Goal: Transaction & Acquisition: Purchase product/service

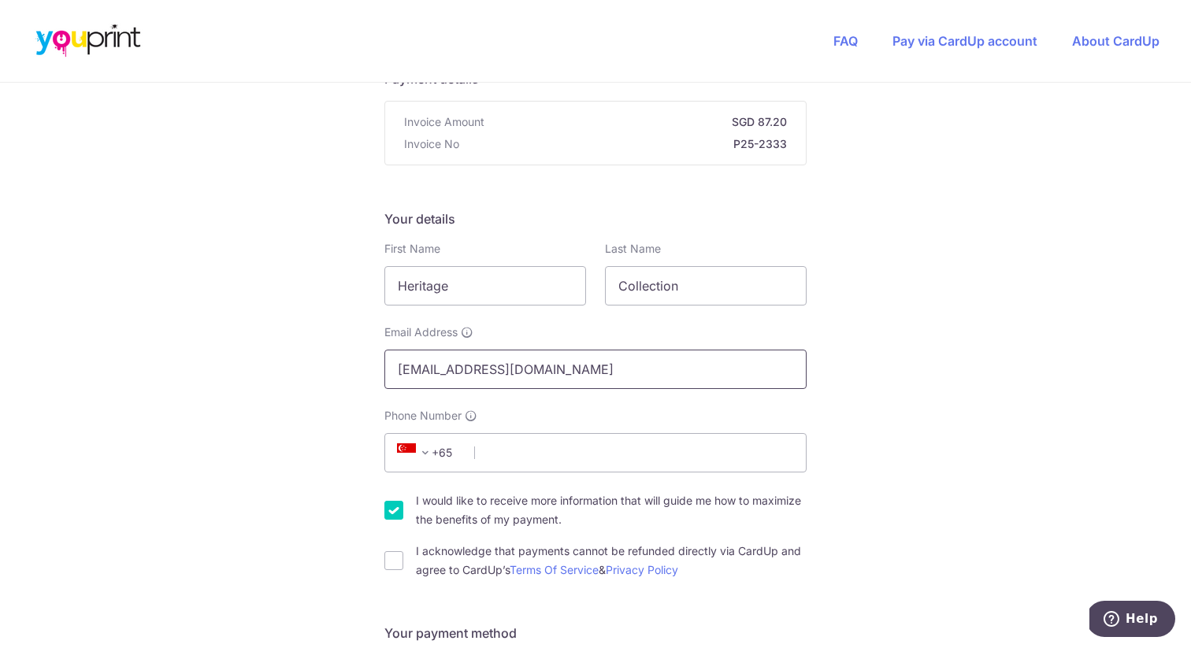
scroll to position [187, 0]
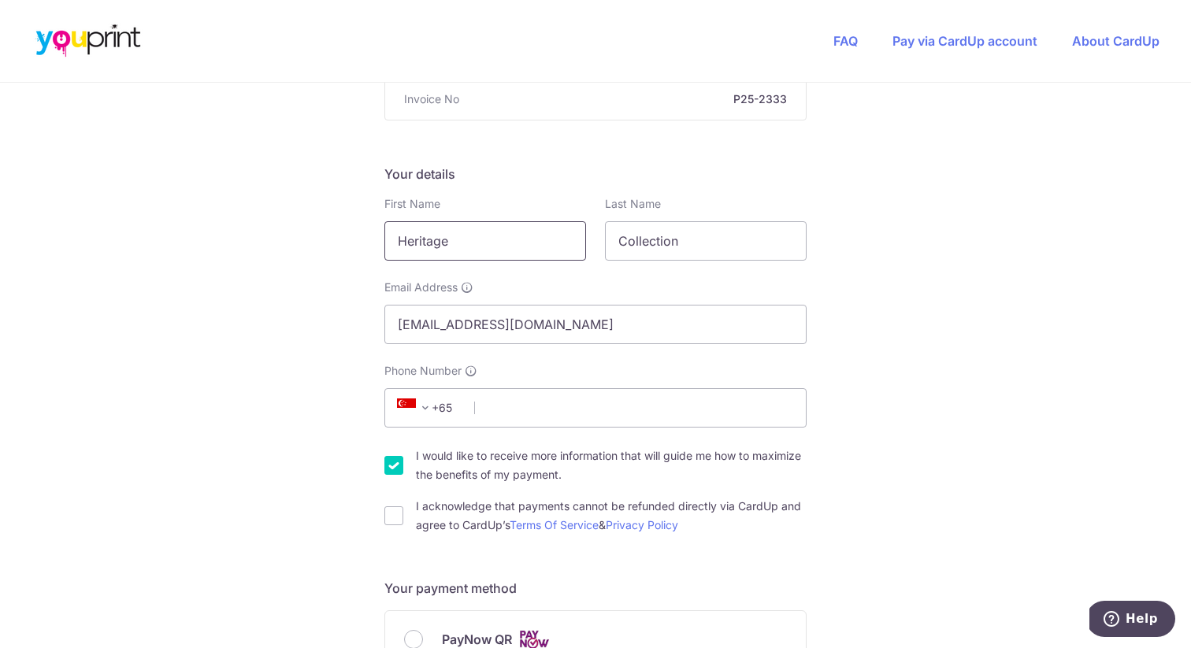
click at [477, 235] on input "Heritage" at bounding box center [485, 240] width 202 height 39
type input "K"
type input "Karen"
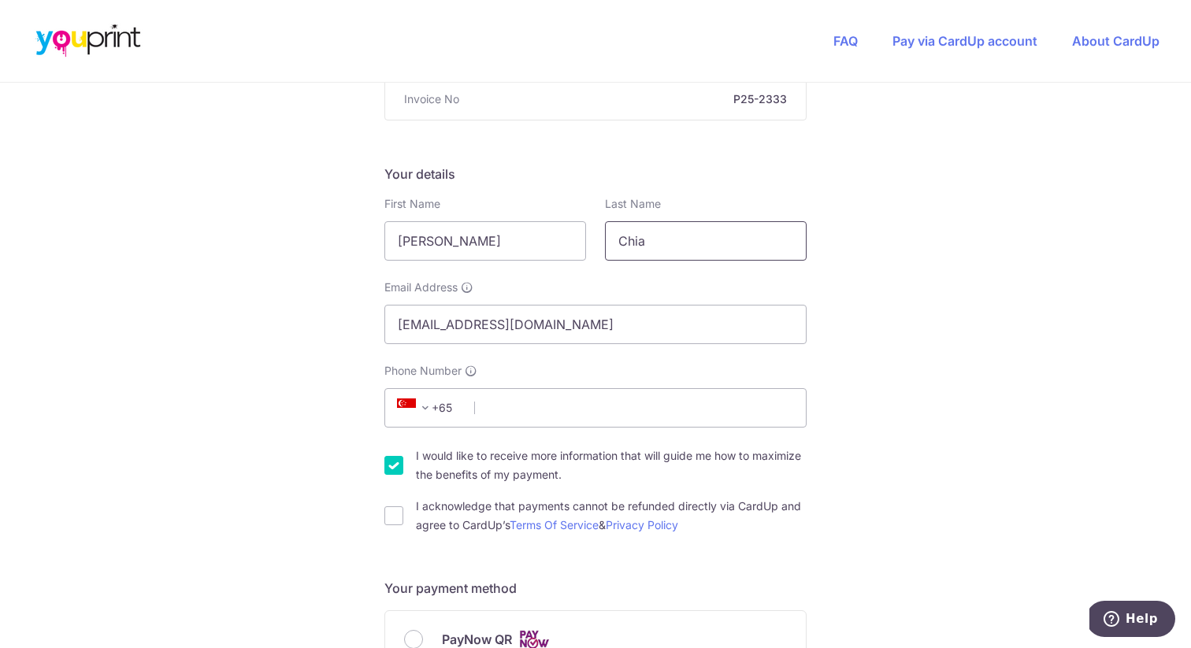
type input "Chia"
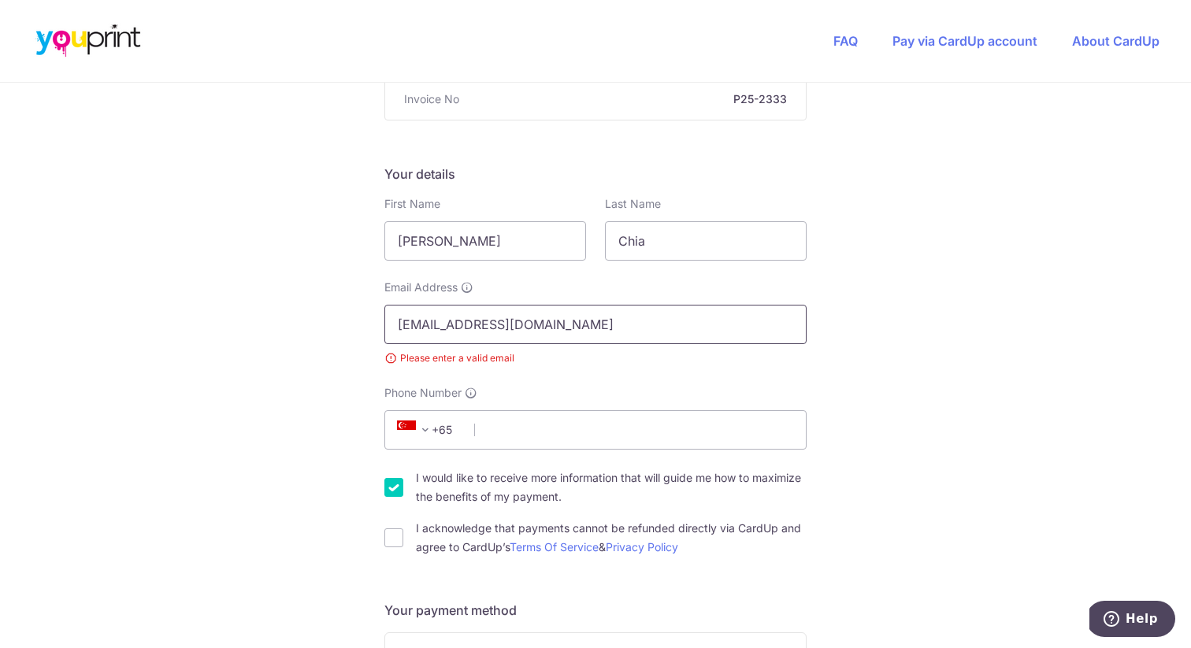
type input "kchia@hericoll.com"
type input "sgenquiry"
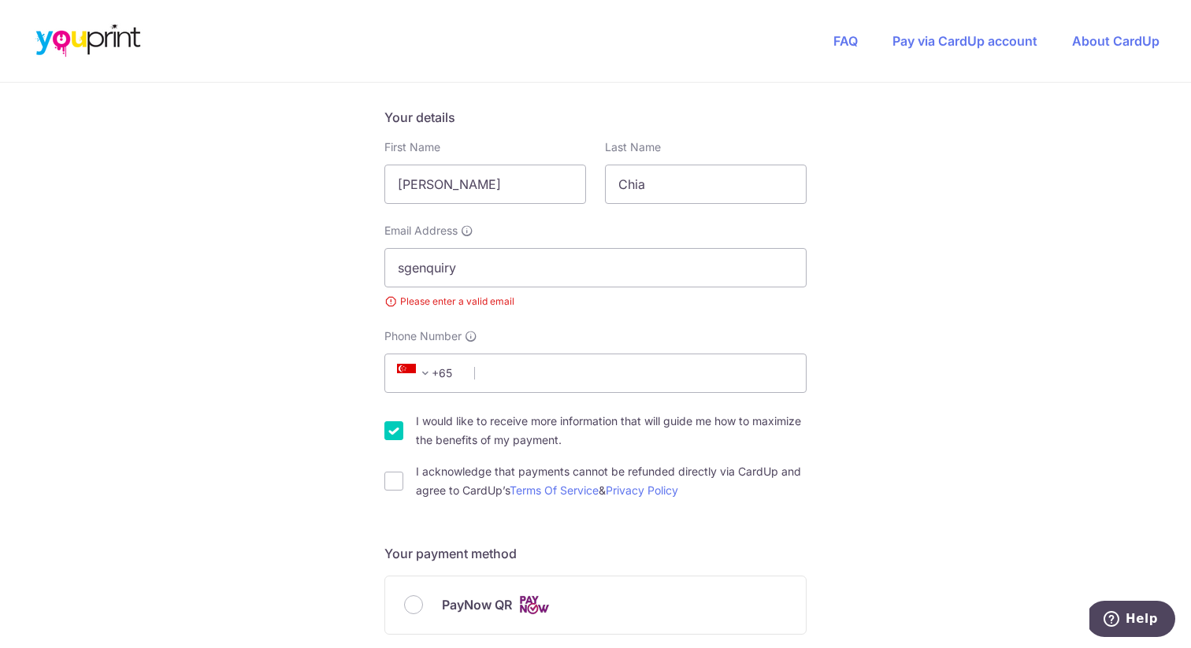
scroll to position [0, 0]
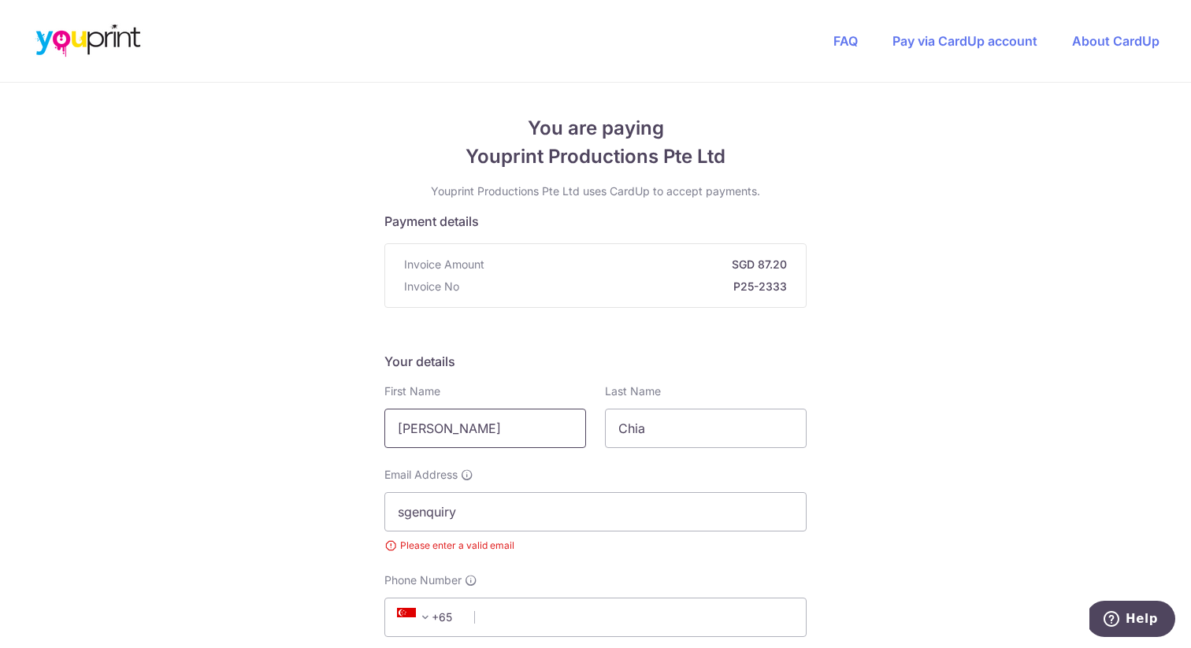
click at [469, 445] on input "Karen" at bounding box center [485, 428] width 202 height 39
type input "Atiqh"
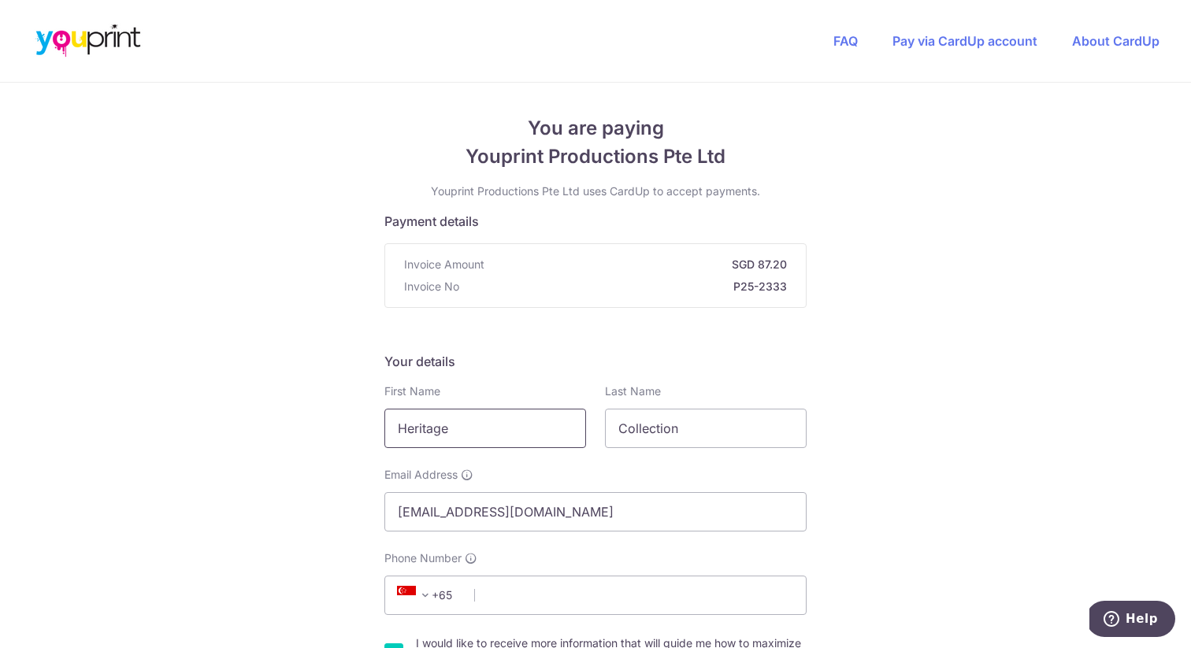
click at [491, 437] on input "Heritage" at bounding box center [485, 428] width 202 height 39
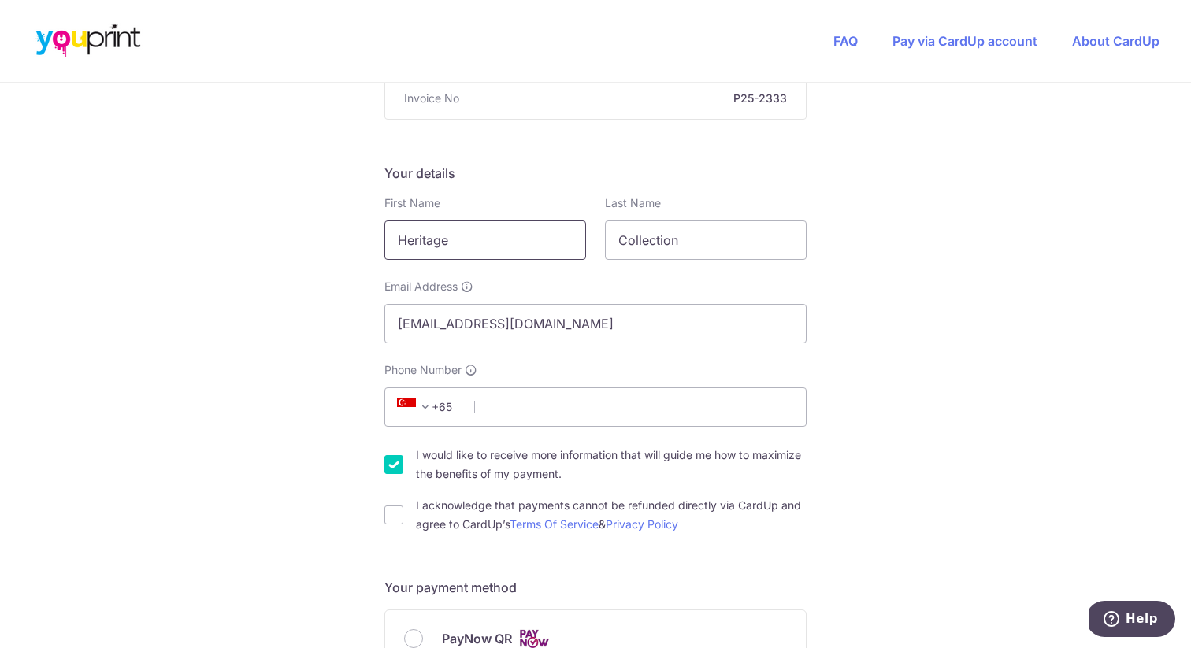
scroll to position [191, 0]
click at [610, 414] on input "Phone Number" at bounding box center [595, 404] width 422 height 39
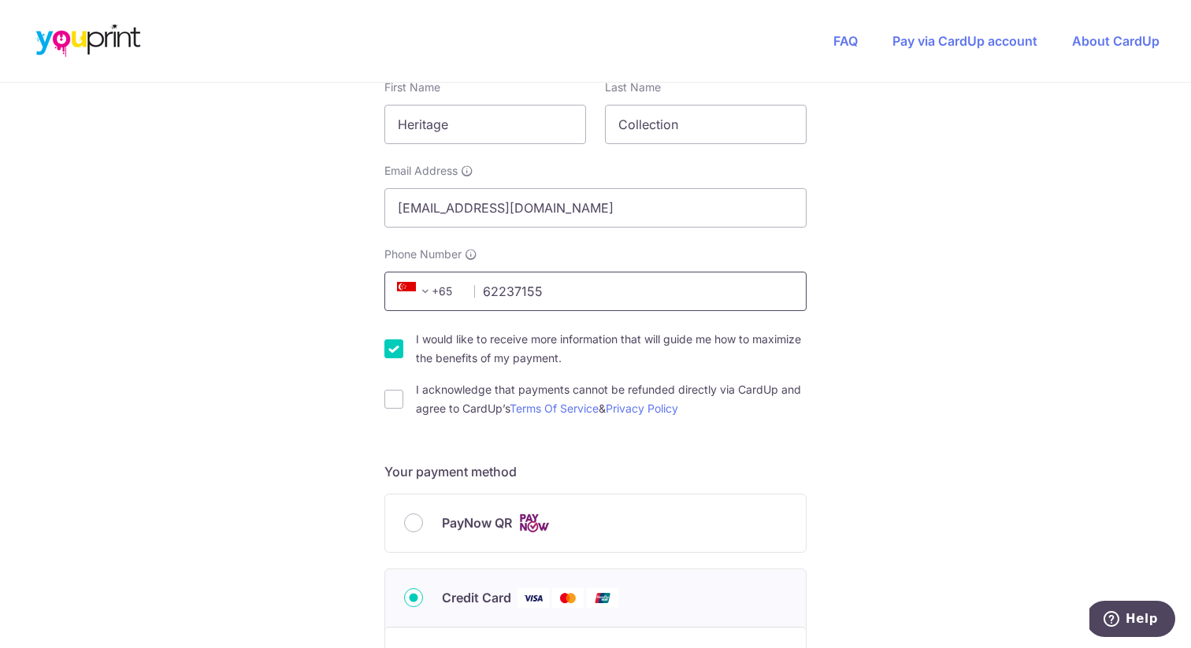
scroll to position [318, 0]
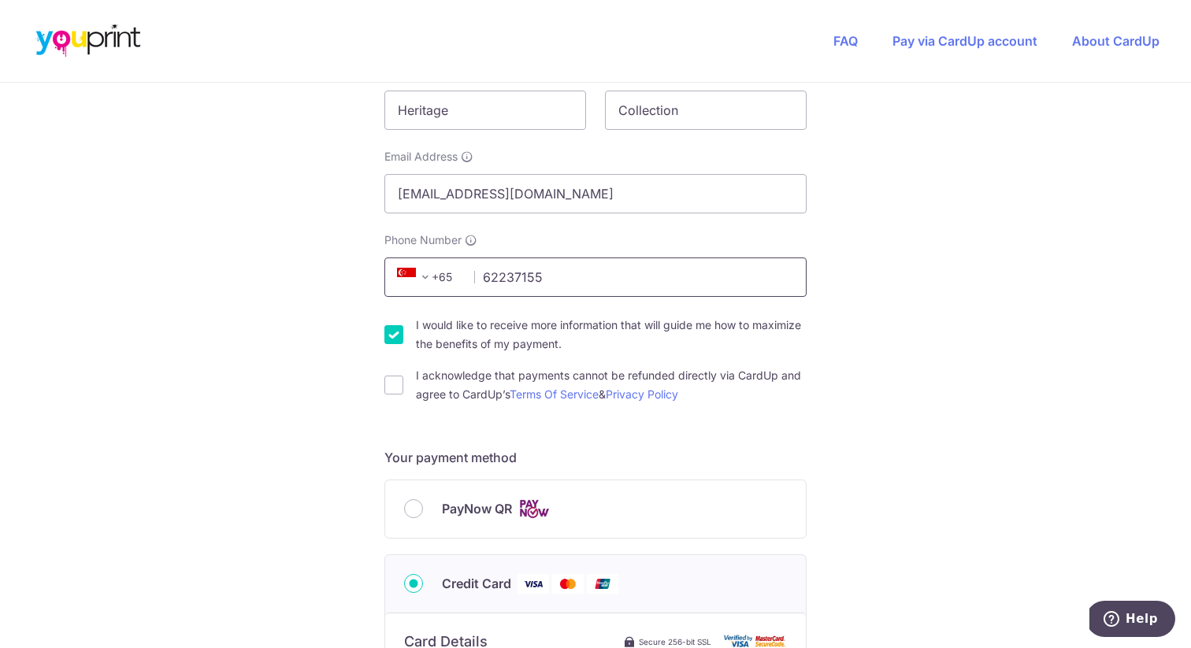
type input "62237155"
click at [516, 311] on div "Your details First Name Heritage Last Name Collection Email Address [EMAIL_ADDR…" at bounding box center [595, 219] width 422 height 370
click at [430, 336] on label "I would like to receive more information that will guide me how to maximize the…" at bounding box center [611, 335] width 391 height 38
click at [403, 336] on input "I would like to receive more information that will guide me how to maximize the…" at bounding box center [393, 334] width 19 height 19
checkbox input "false"
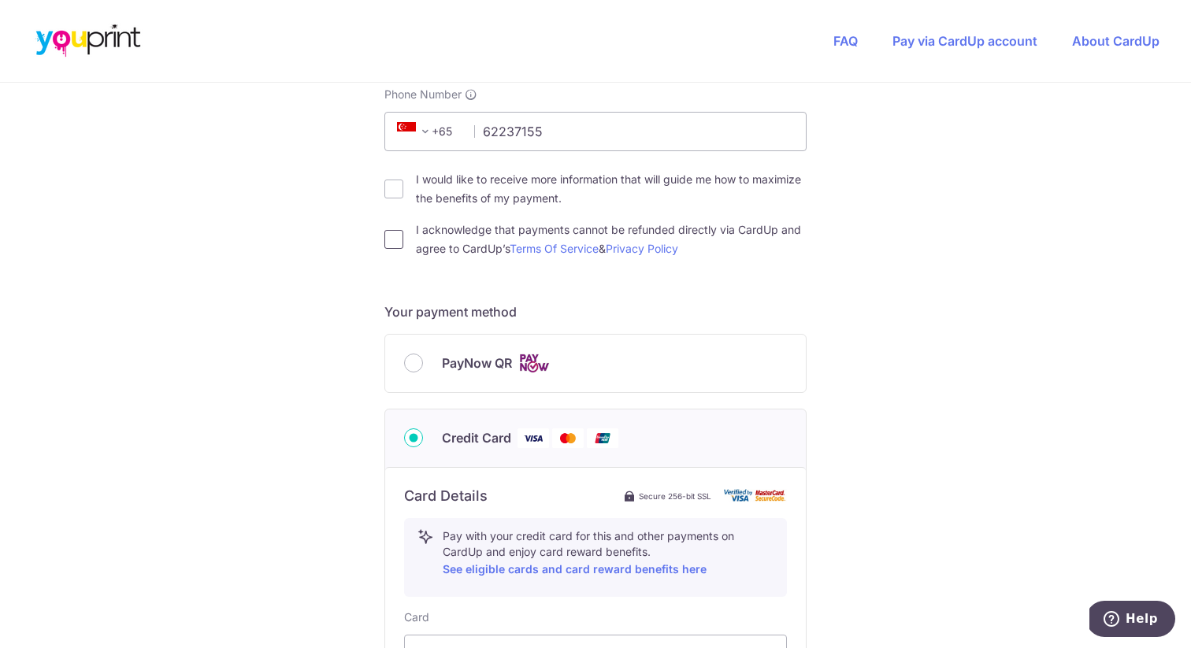
scroll to position [473, 0]
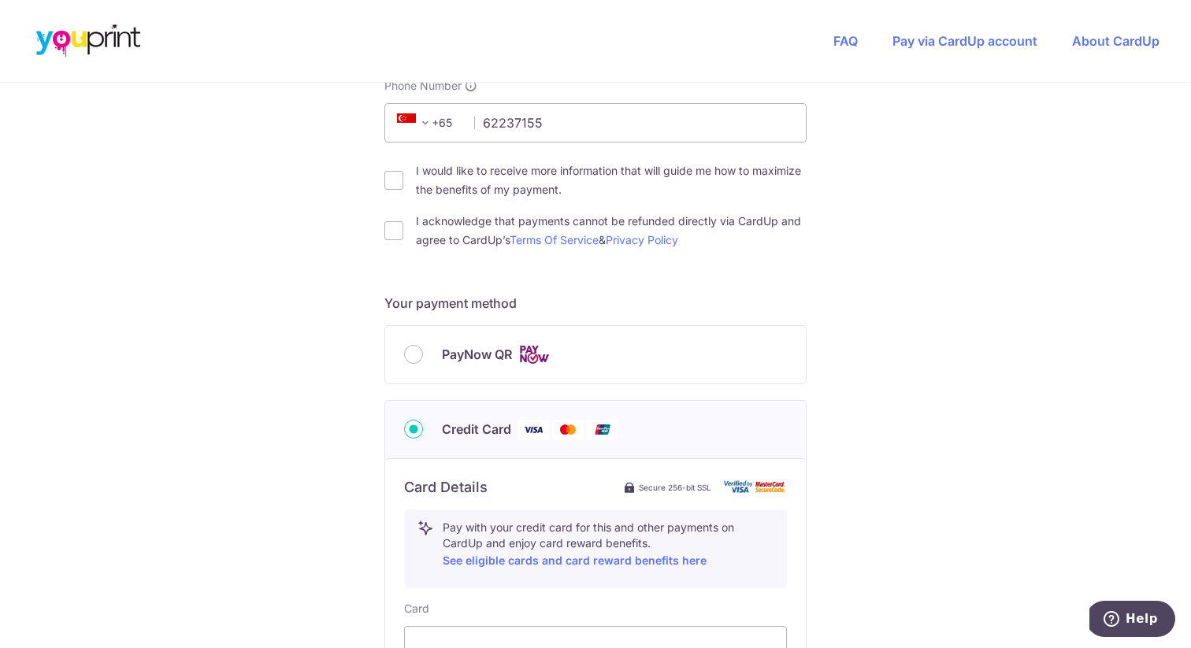
click at [409, 230] on div "I acknowledge that payments cannot be refunded directly via CardUp and agree to…" at bounding box center [595, 231] width 422 height 38
click at [391, 234] on input "I acknowledge that payments cannot be refunded directly via CardUp and agree to…" at bounding box center [393, 230] width 19 height 19
checkbox input "true"
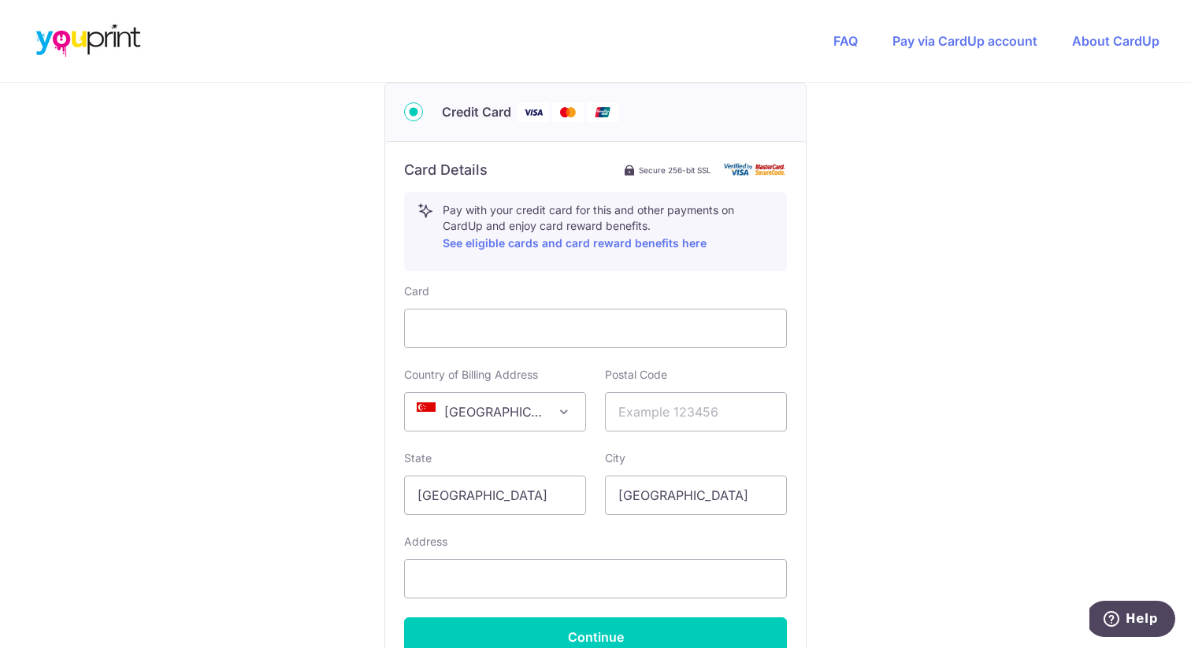
scroll to position [796, 0]
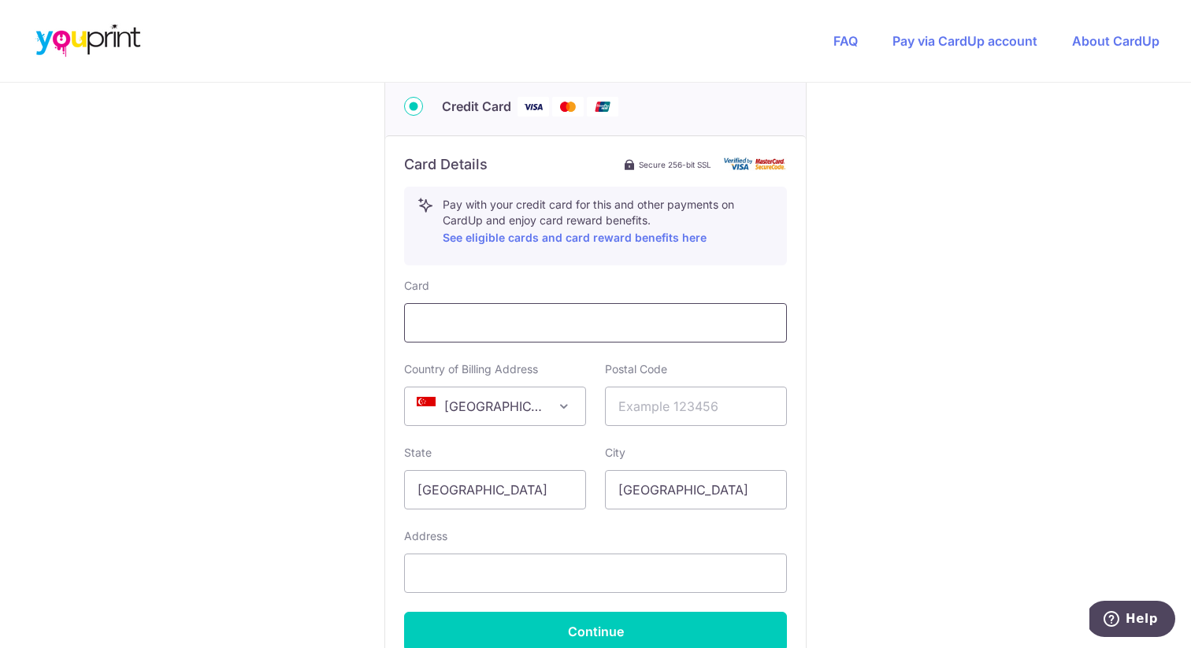
click at [466, 332] on div at bounding box center [595, 322] width 383 height 39
click at [746, 410] on input "text" at bounding box center [696, 406] width 182 height 39
paste input "229312"
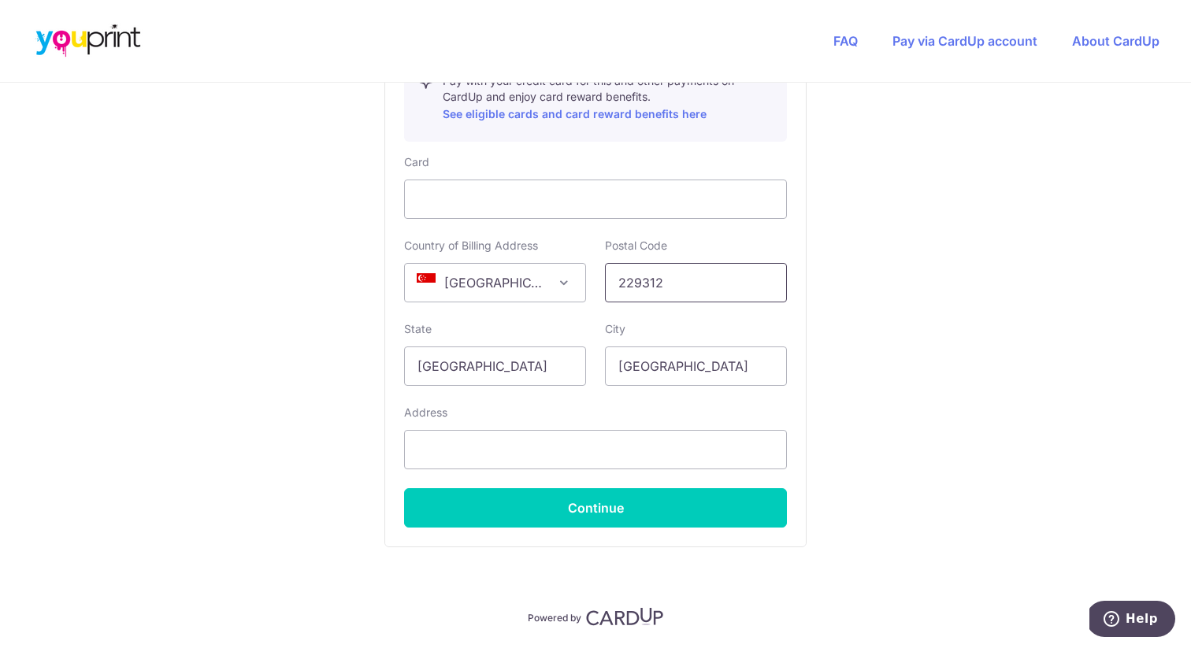
scroll to position [945, 0]
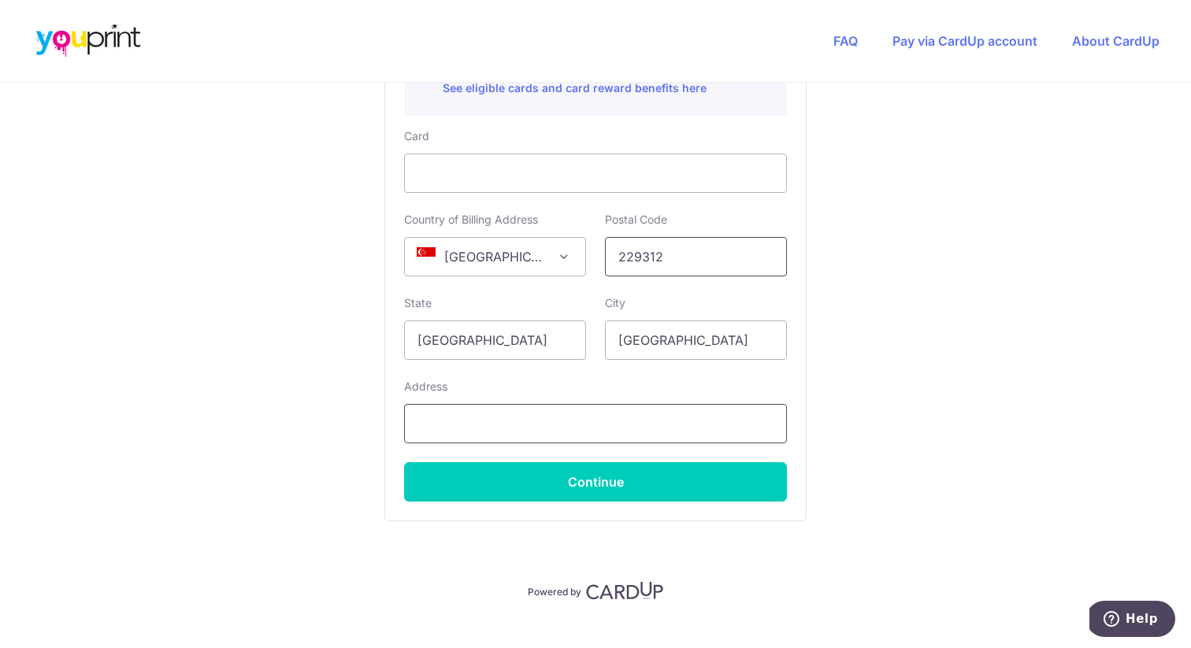
type input "229312"
click at [709, 419] on input "text" at bounding box center [595, 423] width 383 height 39
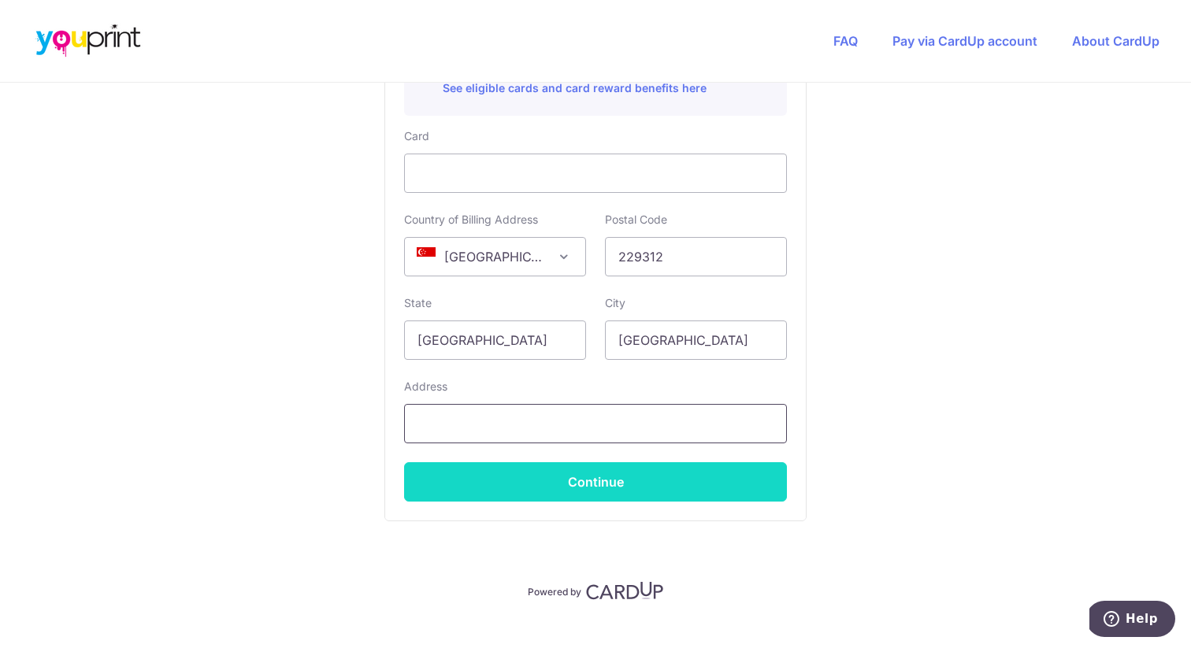
paste input "[STREET_ADDRESS]"
type input "[STREET_ADDRESS]"
click at [610, 483] on button "Continue" at bounding box center [595, 481] width 383 height 39
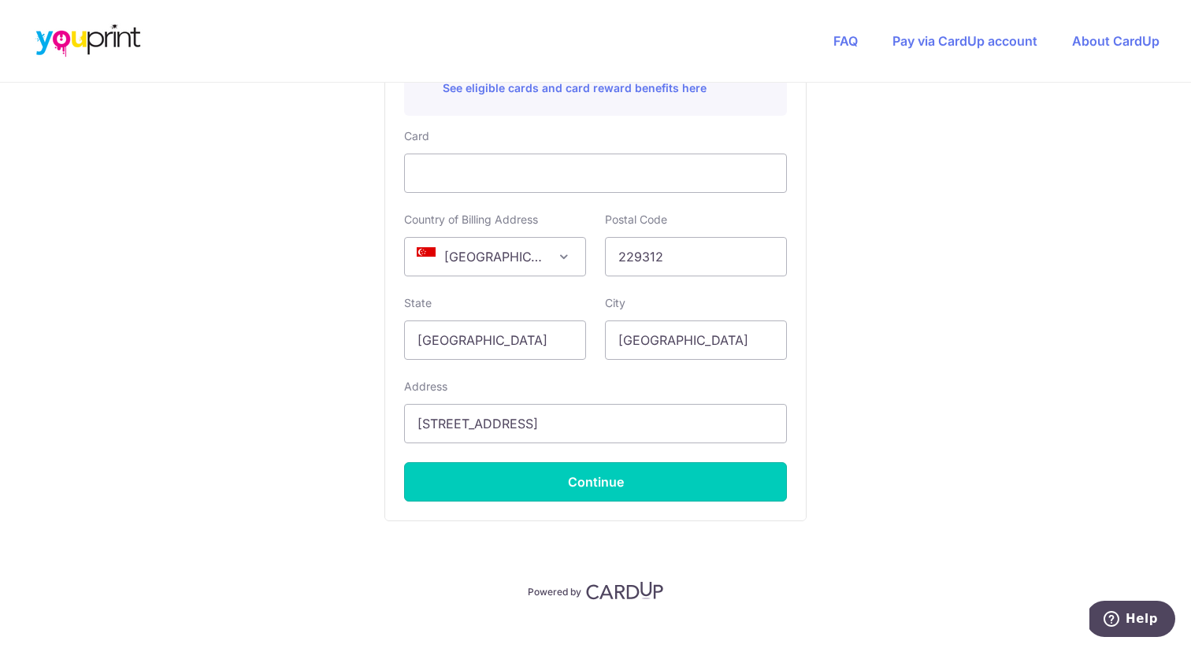
type input "**** 2577"
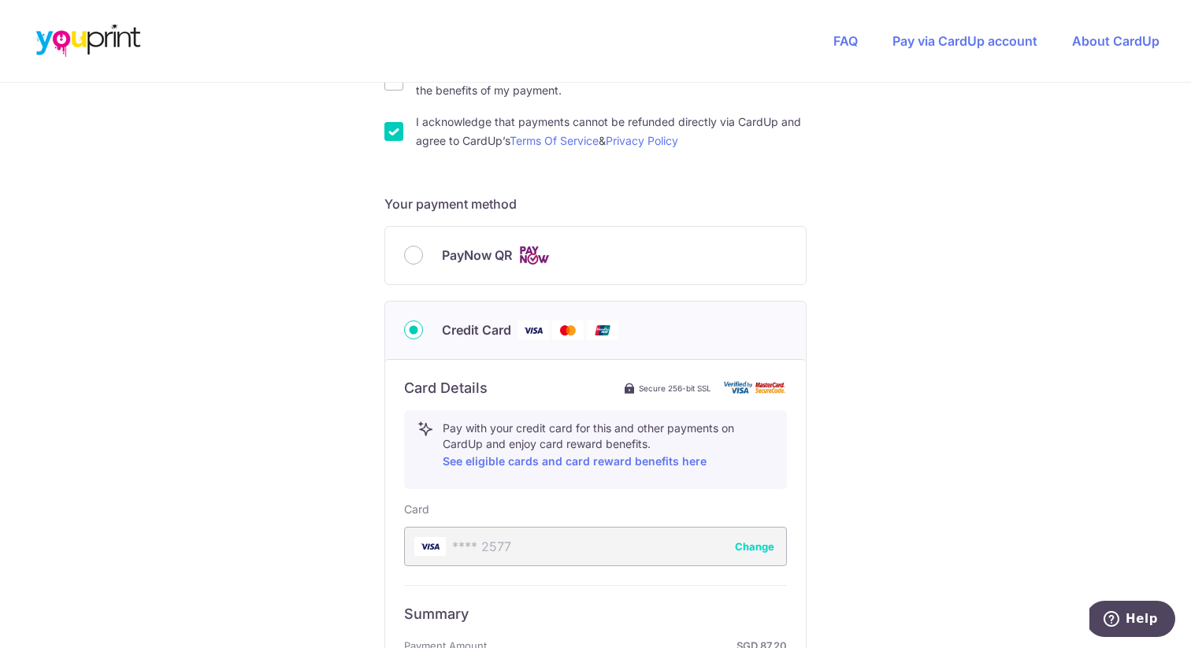
scroll to position [523, 0]
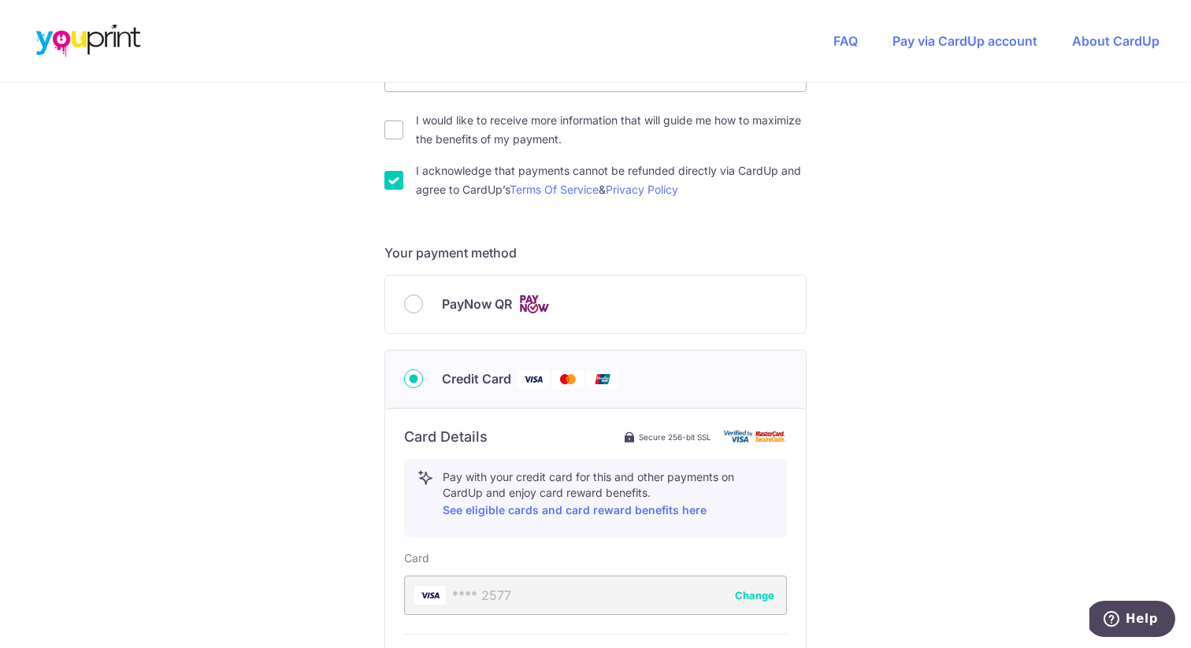
click at [532, 328] on div "PayNow QR" at bounding box center [595, 305] width 421 height 58
click at [532, 318] on div "PayNow QR" at bounding box center [595, 305] width 421 height 58
click at [518, 306] on label "PayNow QR" at bounding box center [614, 305] width 345 height 20
click at [423, 306] on input "PayNow QR" at bounding box center [413, 304] width 19 height 19
radio input "true"
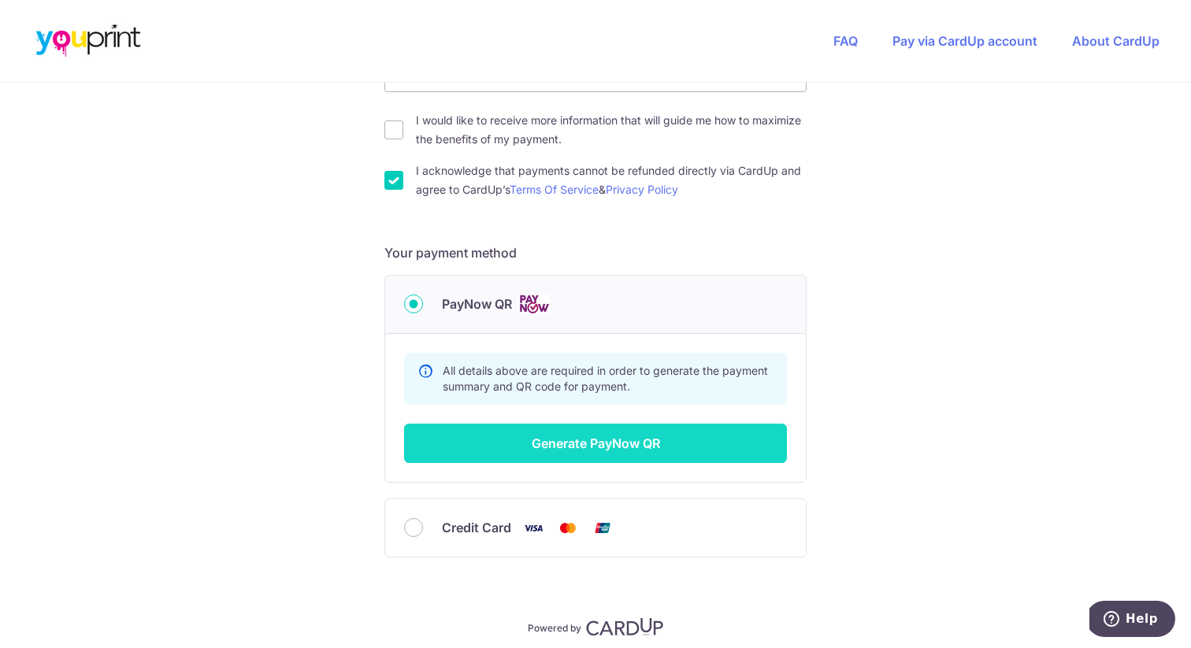
click at [587, 443] on button "Generate PayNow QR" at bounding box center [595, 443] width 383 height 39
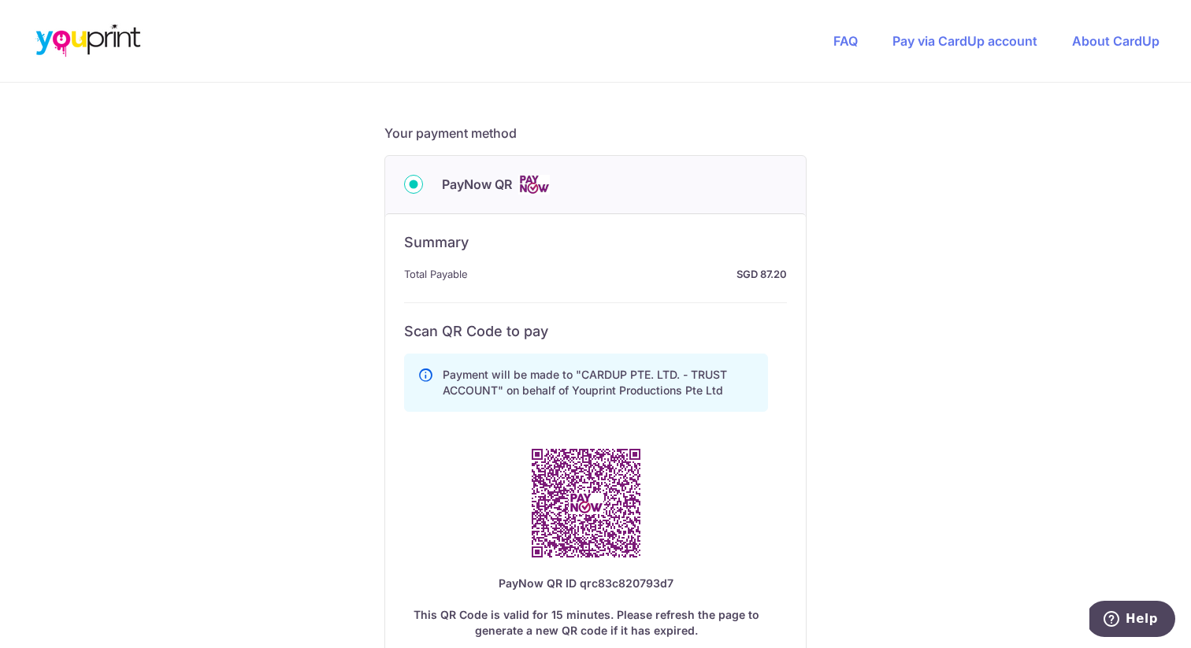
scroll to position [657, 0]
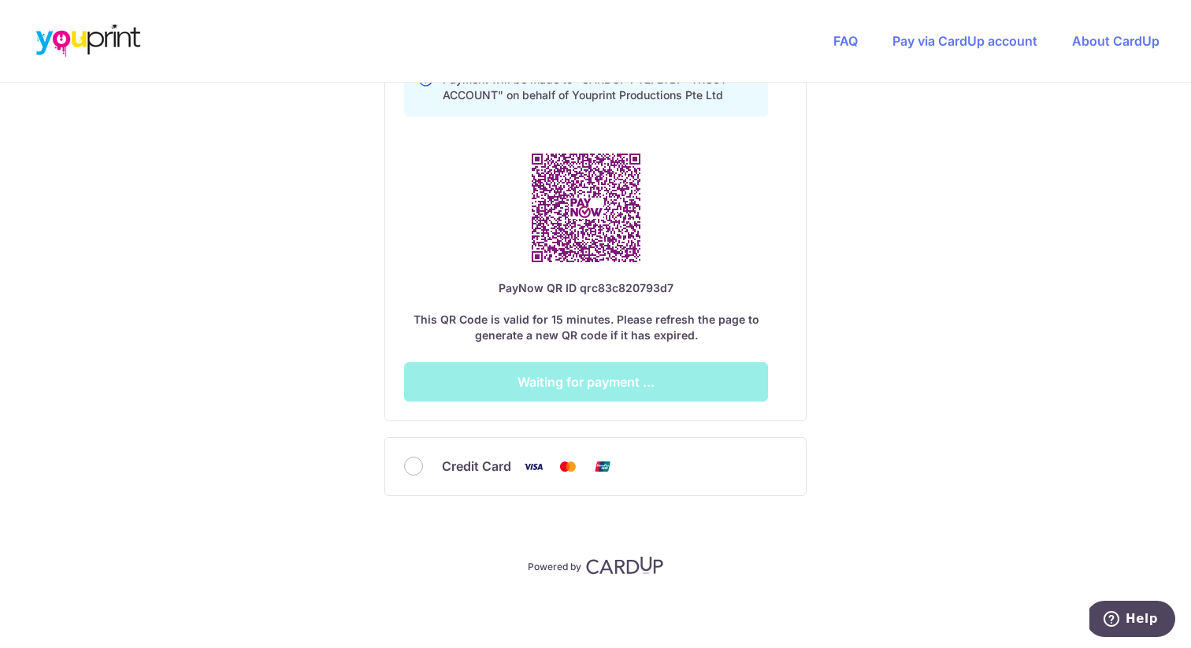
click at [472, 470] on span "Credit Card" at bounding box center [476, 466] width 69 height 19
click at [423, 470] on input "Credit Card" at bounding box center [413, 466] width 19 height 19
radio input "true"
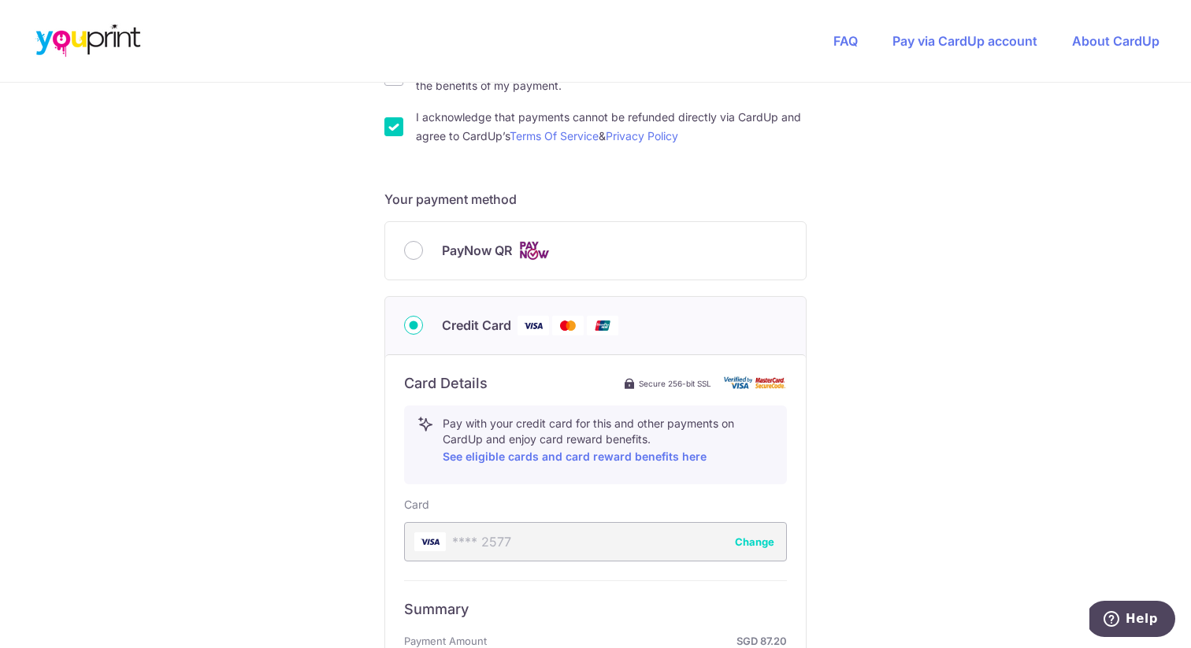
scroll to position [0, 0]
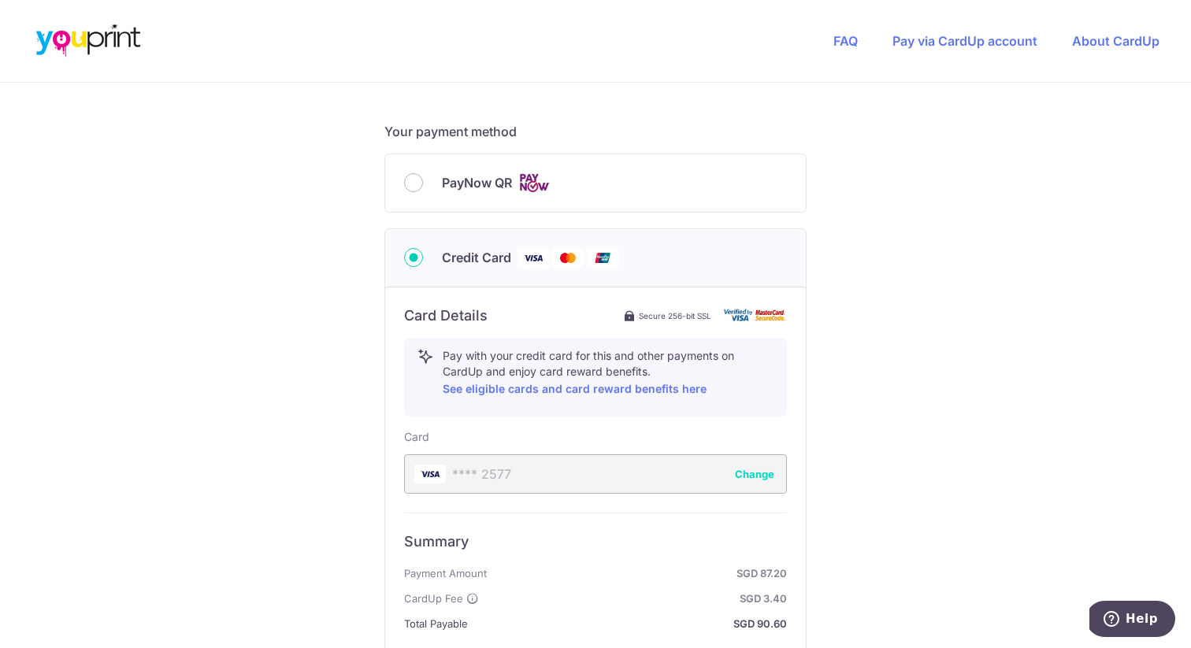
click at [505, 176] on span "PayNow QR" at bounding box center [477, 182] width 70 height 19
click at [423, 176] on input "PayNow QR" at bounding box center [413, 182] width 19 height 19
radio input "true"
